Goal: Information Seeking & Learning: Learn about a topic

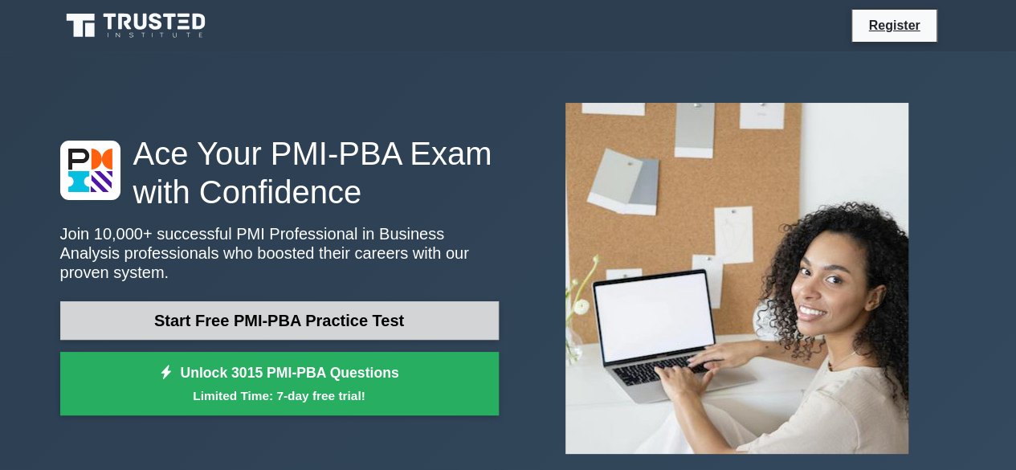
click at [410, 304] on link "Start Free PMI-PBA Practice Test" at bounding box center [279, 320] width 439 height 39
click at [278, 301] on link "Start Free PMI-PBA Practice Test" at bounding box center [279, 320] width 439 height 39
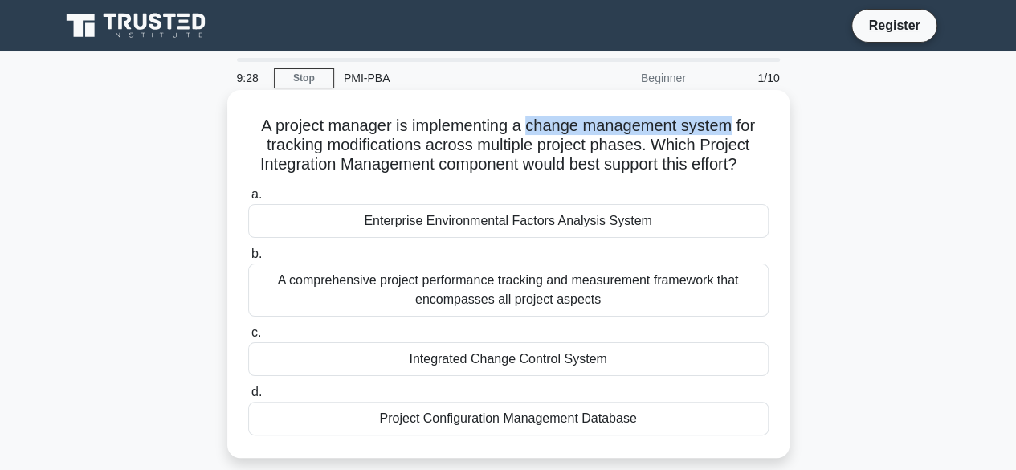
drag, startPoint x: 532, startPoint y: 126, endPoint x: 735, endPoint y: 128, distance: 203.2
click at [735, 128] on h5 "A project manager is implementing a change management system for tracking modif…" at bounding box center [509, 145] width 524 height 59
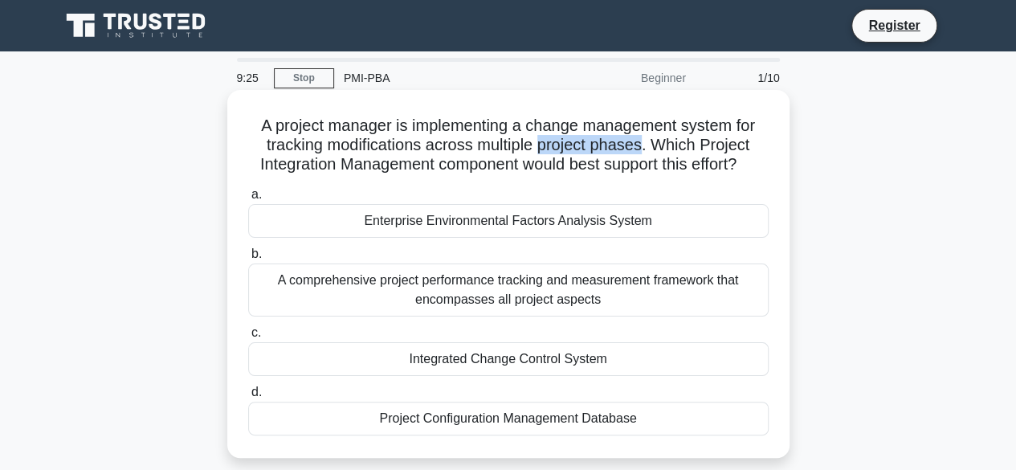
drag, startPoint x: 543, startPoint y: 145, endPoint x: 647, endPoint y: 147, distance: 104.4
click at [647, 147] on h5 "A project manager is implementing a change management system for tracking modif…" at bounding box center [509, 145] width 524 height 59
drag, startPoint x: 666, startPoint y: 145, endPoint x: 737, endPoint y: 176, distance: 77.7
click at [737, 175] on h5 "A project manager is implementing a change management system for tracking modif…" at bounding box center [509, 145] width 524 height 59
click at [591, 168] on h5 "A project manager is implementing a change management system for tracking modif…" at bounding box center [509, 145] width 524 height 59
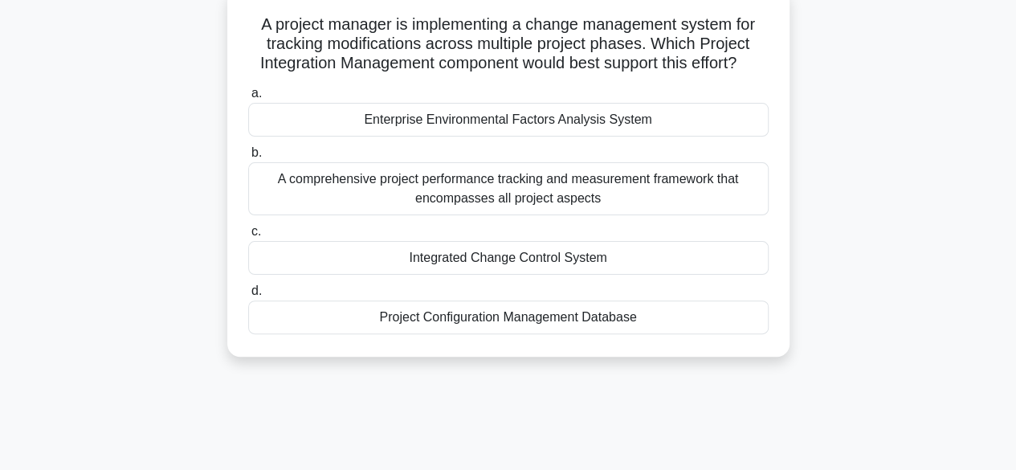
scroll to position [80, 0]
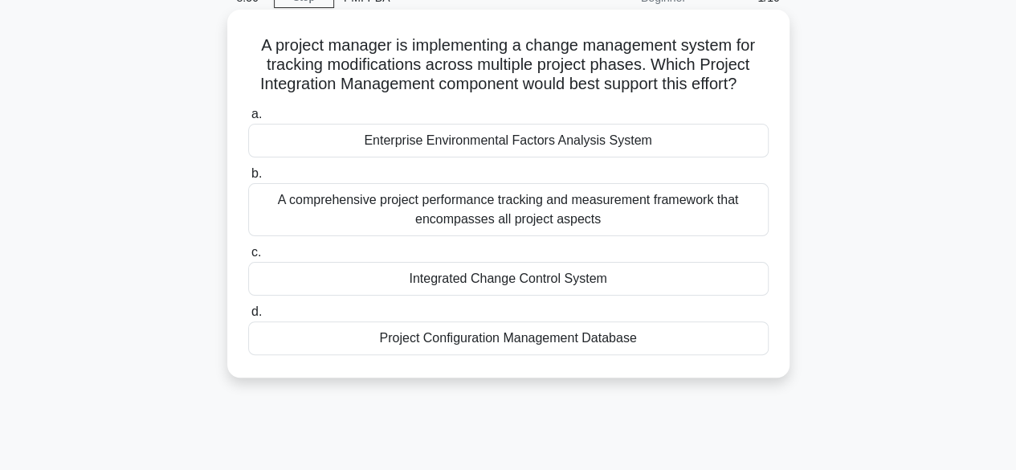
click at [599, 226] on div "A comprehensive project performance tracking and measurement framework that enc…" at bounding box center [508, 209] width 520 height 53
click at [248, 179] on input "b. A comprehensive project performance tracking and measurement framework that …" at bounding box center [248, 174] width 0 height 10
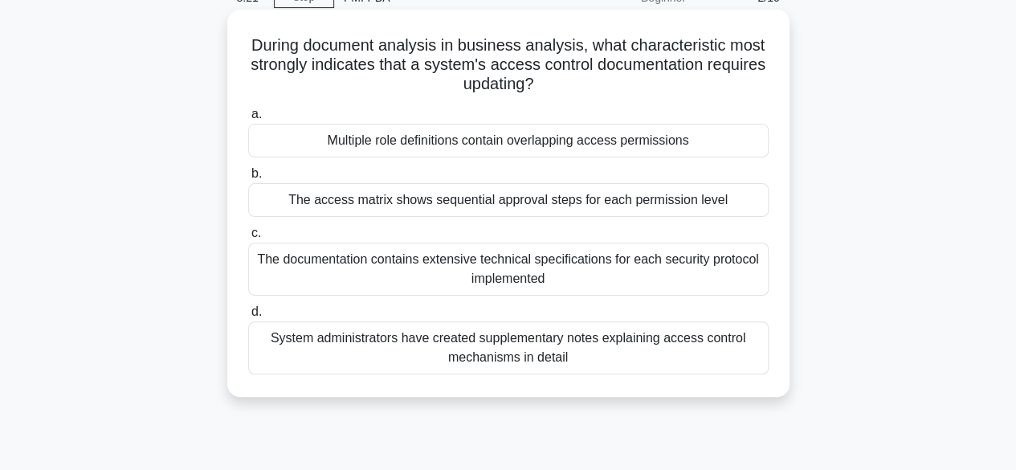
click at [755, 276] on div "The documentation contains extensive technical specifications for each security…" at bounding box center [508, 269] width 520 height 53
click at [248, 239] on input "c. The documentation contains extensive technical specifications for each secur…" at bounding box center [248, 233] width 0 height 10
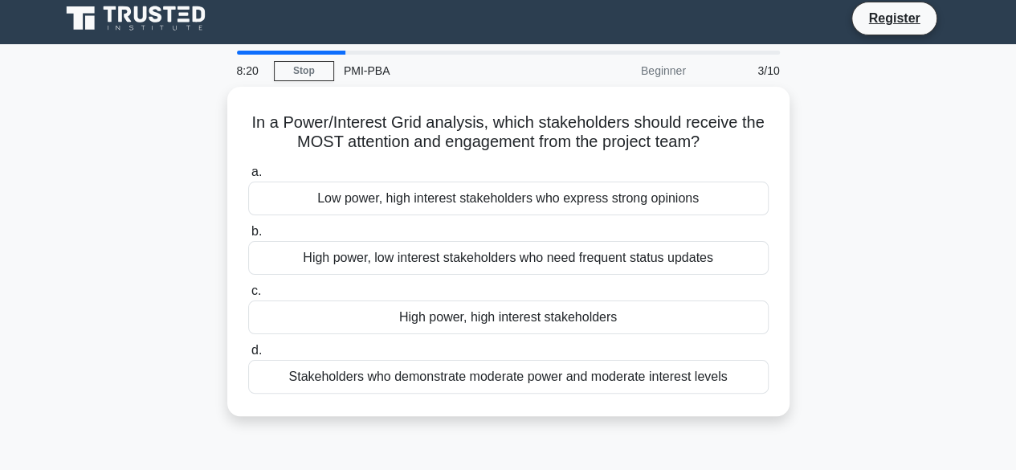
scroll to position [0, 0]
